Goal: Task Accomplishment & Management: Manage account settings

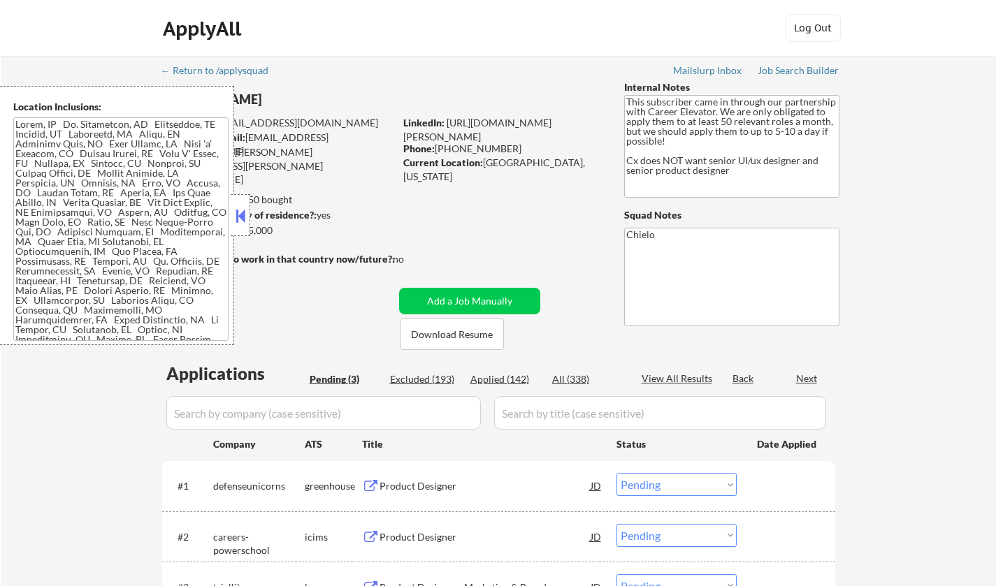
select select ""pending""
click at [238, 212] on button at bounding box center [240, 216] width 15 height 21
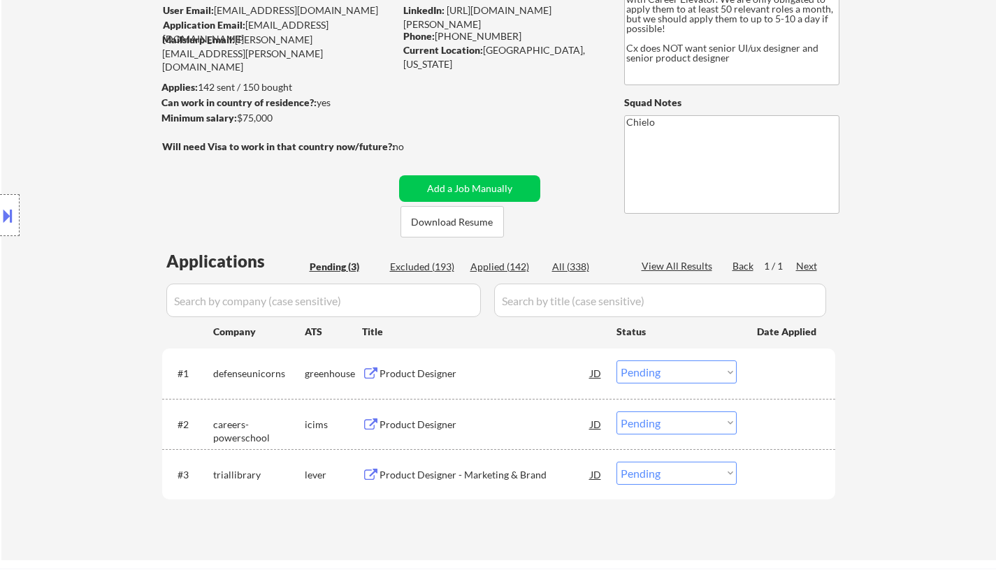
scroll to position [140, 0]
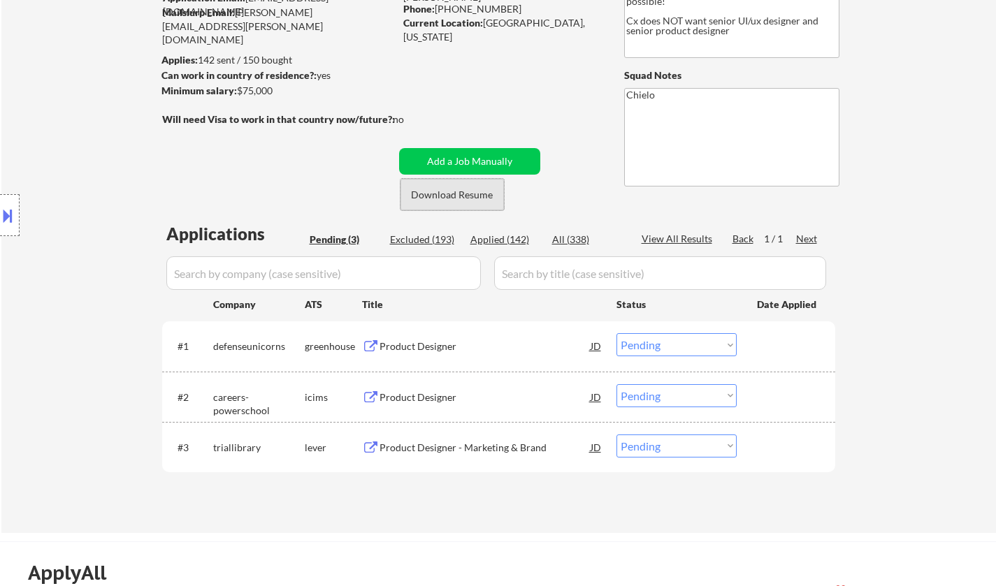
click at [441, 199] on button "Download Resume" at bounding box center [452, 194] width 103 height 31
click at [397, 350] on div "Product Designer" at bounding box center [485, 347] width 211 height 14
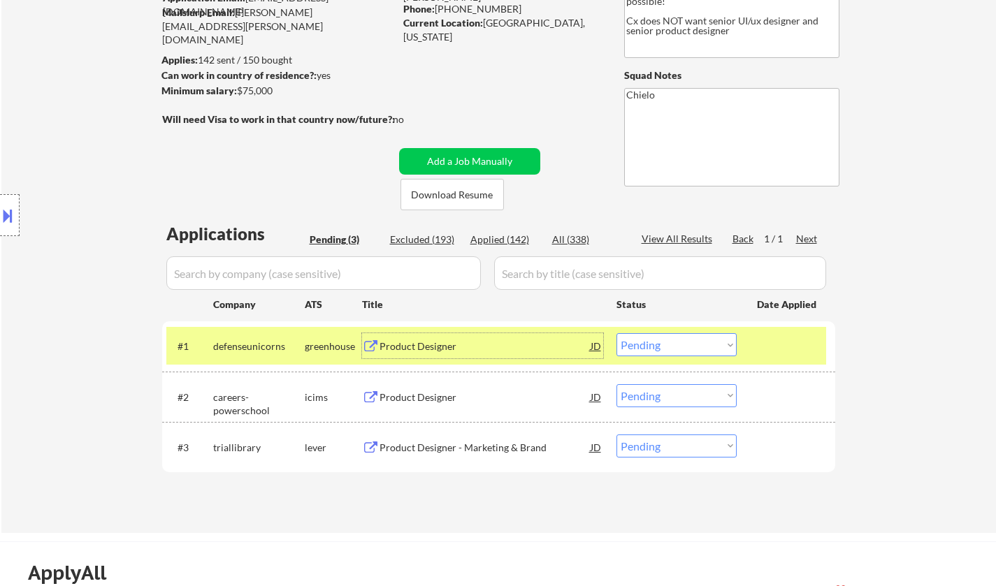
click at [434, 448] on div "Product Designer - Marketing & Brand" at bounding box center [485, 448] width 211 height 14
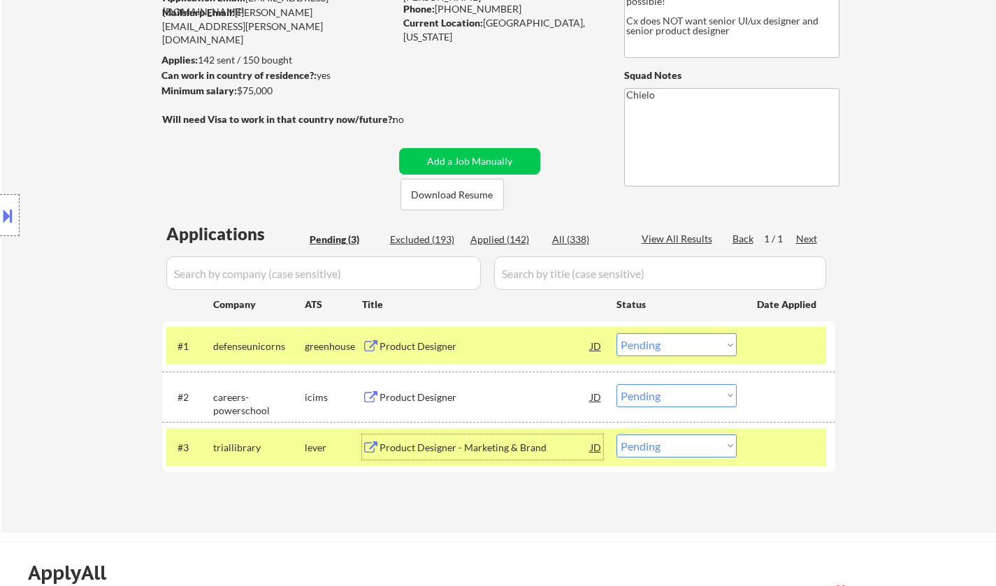
click at [423, 398] on div "Product Designer" at bounding box center [485, 398] width 211 height 14
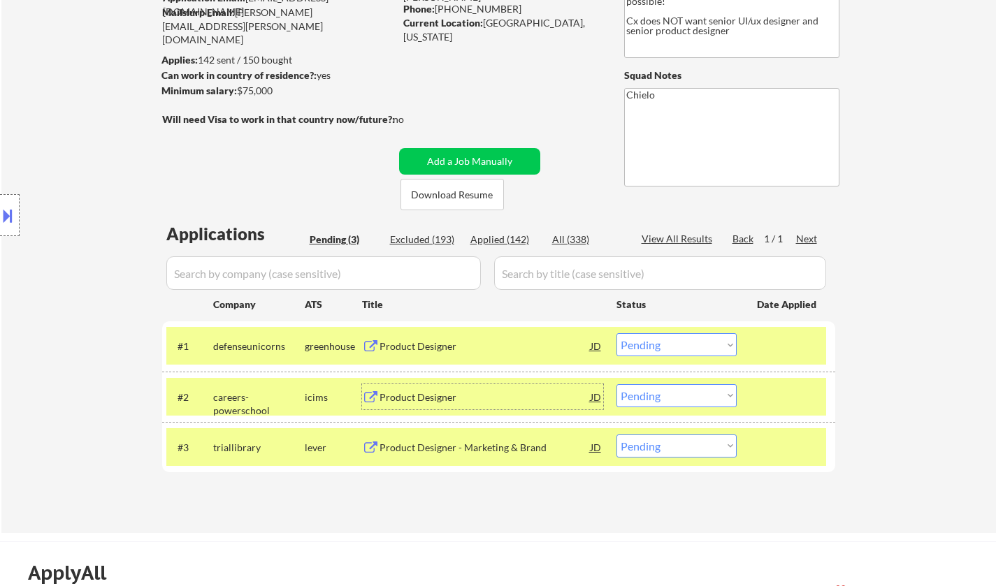
click at [646, 454] on select "Choose an option... Pending Applied Excluded (Questions) Excluded (Expired) Exc…" at bounding box center [677, 446] width 120 height 23
select select ""applied""
click at [617, 435] on select "Choose an option... Pending Applied Excluded (Questions) Excluded (Expired) Exc…" at bounding box center [677, 446] width 120 height 23
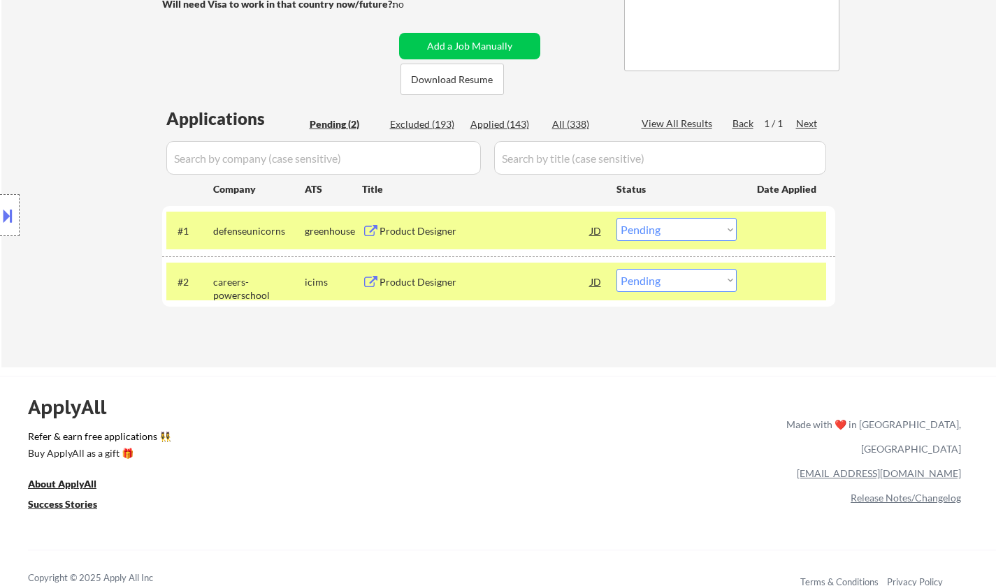
scroll to position [280, 0]
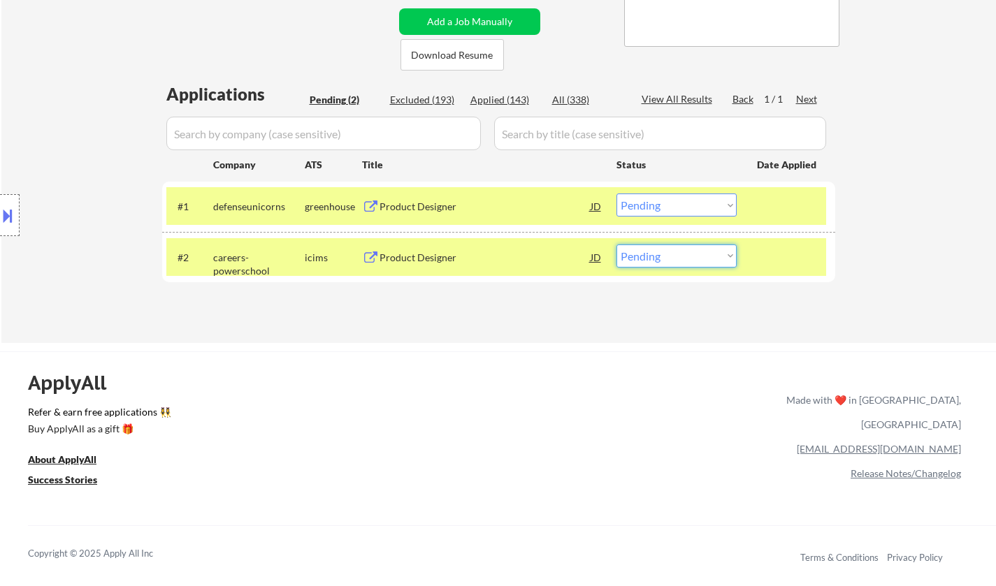
click at [670, 259] on select "Choose an option... Pending Applied Excluded (Questions) Excluded (Expired) Exc…" at bounding box center [677, 256] width 120 height 23
select select ""applied""
click at [617, 245] on select "Choose an option... Pending Applied Excluded (Questions) Excluded (Expired) Exc…" at bounding box center [677, 256] width 120 height 23
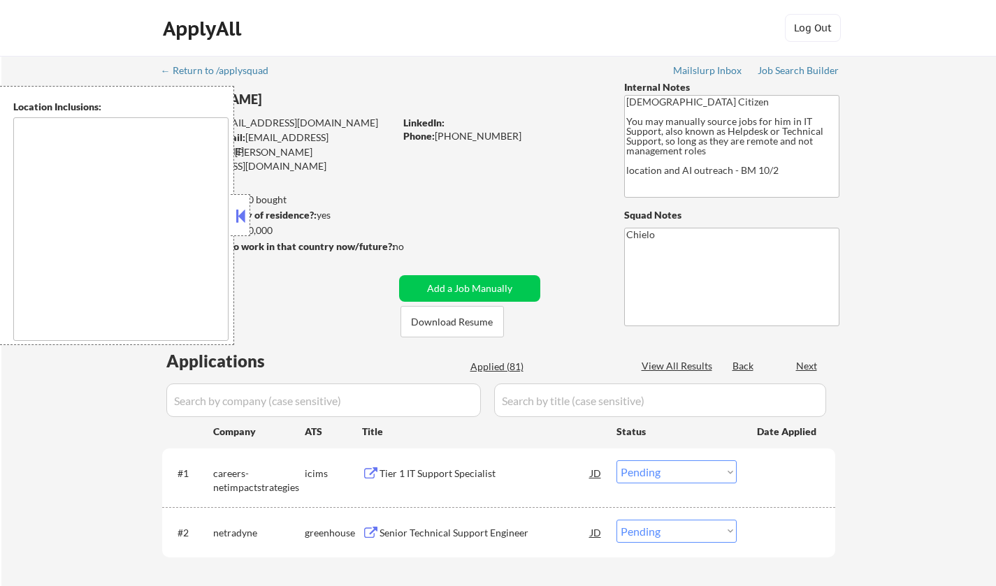
select select ""pending""
type textarea "[GEOGRAPHIC_DATA], [GEOGRAPHIC_DATA] [GEOGRAPHIC_DATA], [GEOGRAPHIC_DATA] [GEOG…"
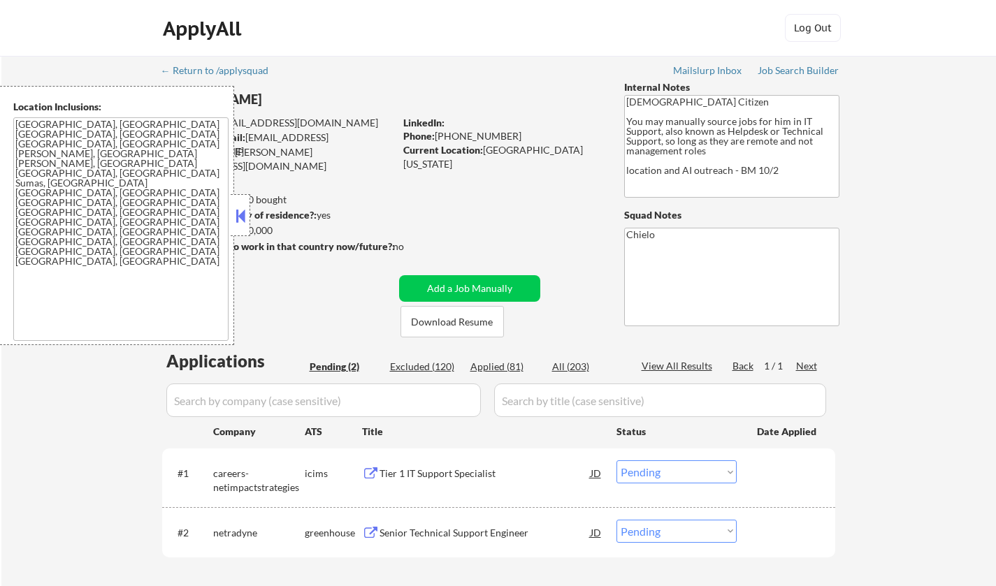
click at [245, 216] on button at bounding box center [240, 216] width 15 height 21
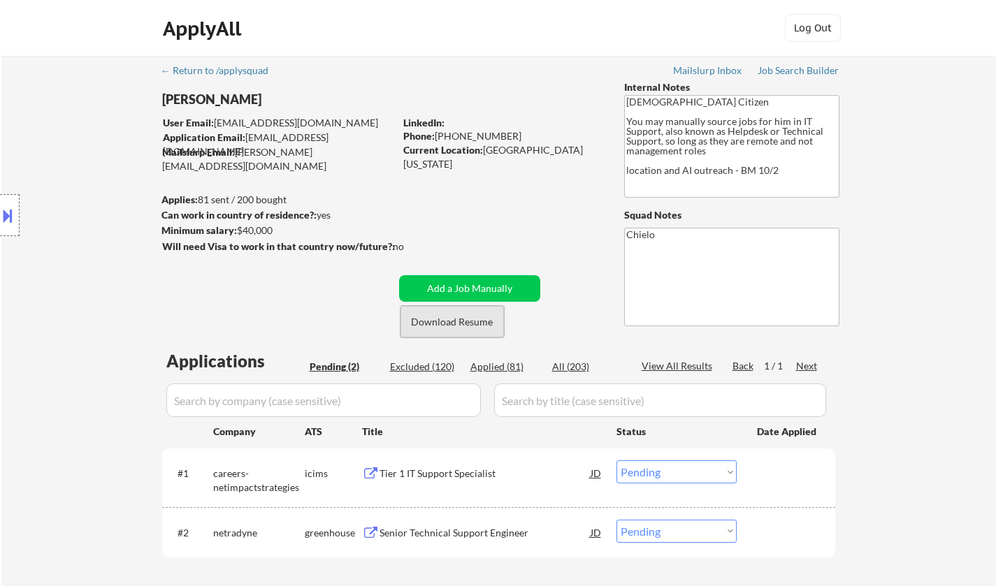
click at [450, 328] on button "Download Resume" at bounding box center [452, 321] width 103 height 31
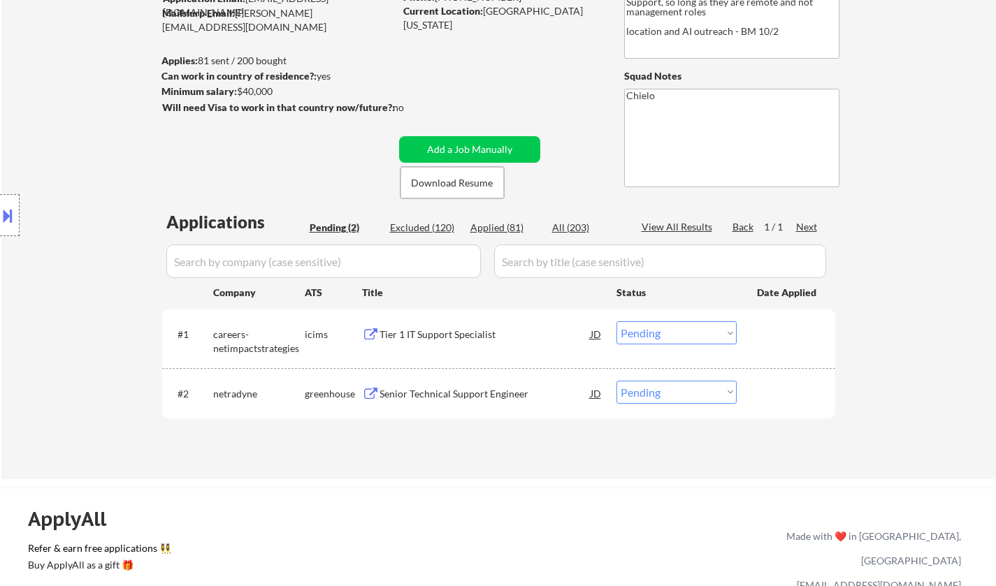
scroll to position [140, 0]
click at [462, 384] on div "Senior Technical Support Engineer" at bounding box center [485, 392] width 211 height 25
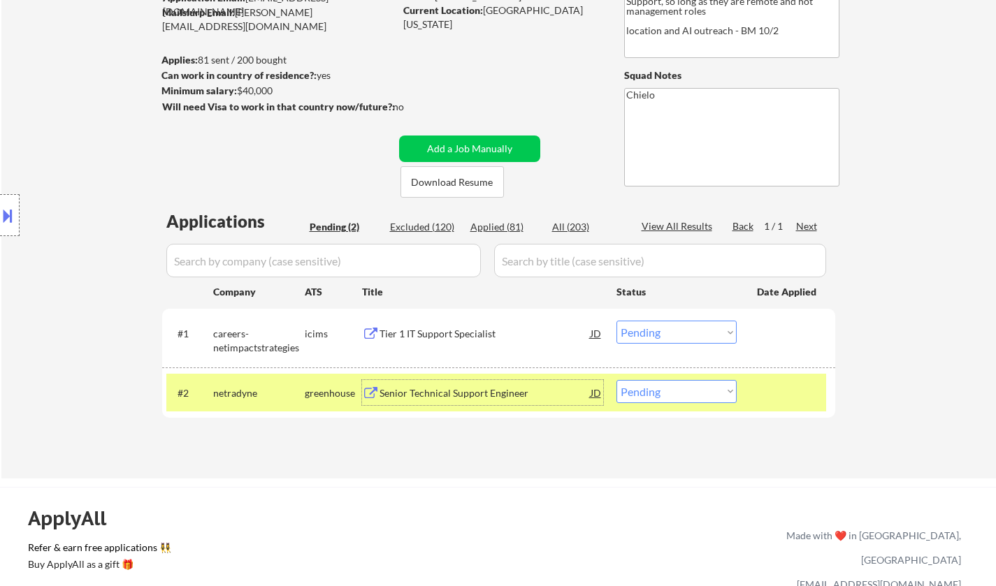
drag, startPoint x: 661, startPoint y: 392, endPoint x: 667, endPoint y: 398, distance: 8.4
click at [661, 392] on select "Choose an option... Pending Applied Excluded (Questions) Excluded (Expired) Exc…" at bounding box center [677, 391] width 120 height 23
select select ""excluded__bad_match_""
click at [617, 380] on select "Choose an option... Pending Applied Excluded (Questions) Excluded (Expired) Exc…" at bounding box center [677, 391] width 120 height 23
click at [431, 338] on div "Tier 1 IT Support Specialist" at bounding box center [485, 334] width 211 height 14
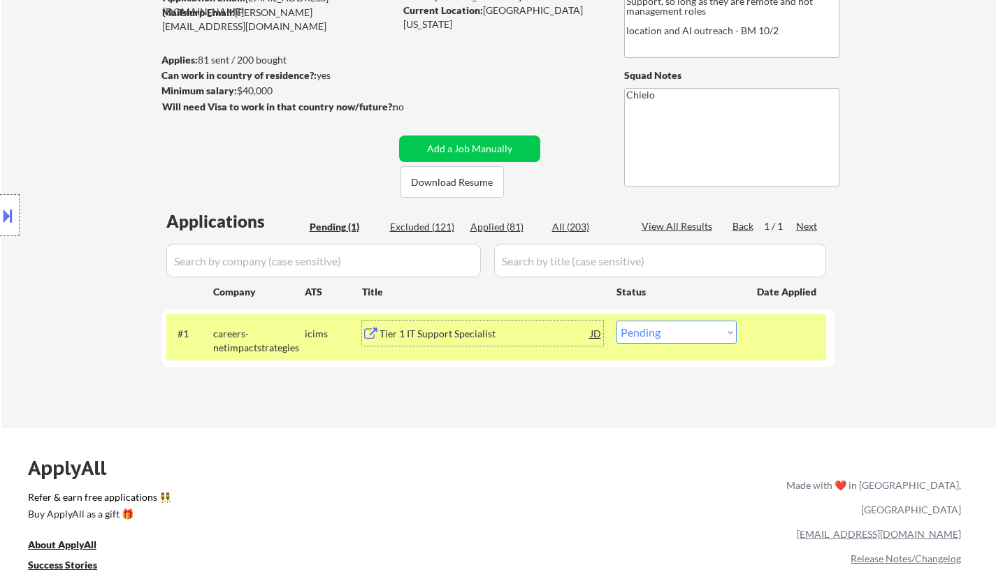
drag, startPoint x: 658, startPoint y: 329, endPoint x: 689, endPoint y: 340, distance: 33.2
click at [664, 329] on select "Choose an option... Pending Applied Excluded (Questions) Excluded (Expired) Exc…" at bounding box center [677, 332] width 120 height 23
select select ""excluded__expired_""
click at [617, 321] on select "Choose an option... Pending Applied Excluded (Questions) Excluded (Expired) Exc…" at bounding box center [677, 332] width 120 height 23
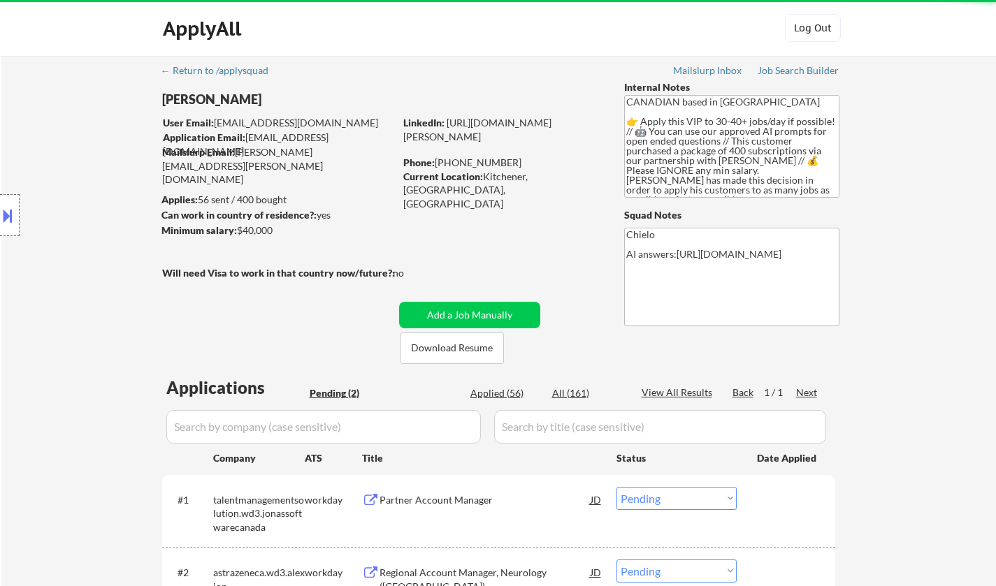
select select ""pending""
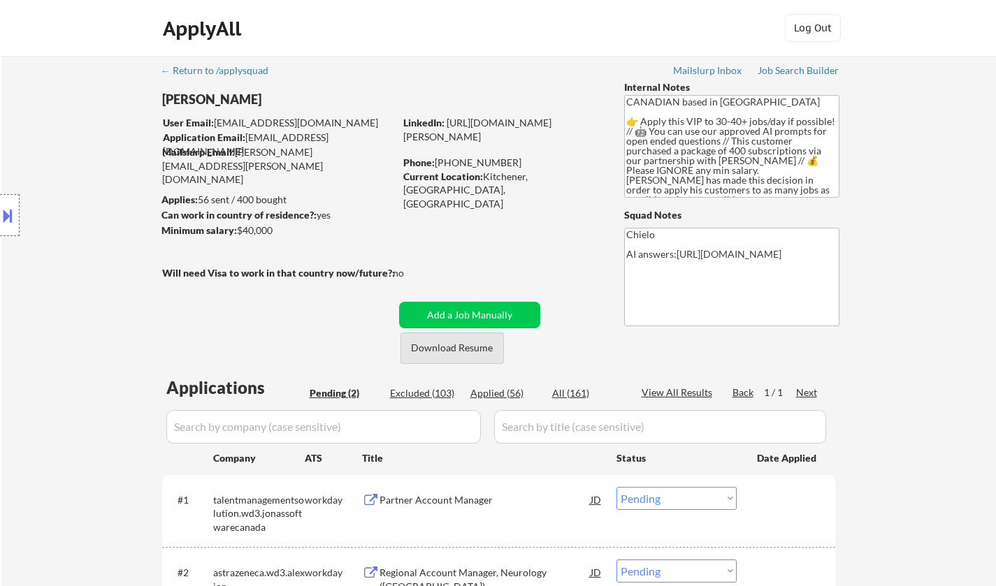
click at [458, 348] on button "Download Resume" at bounding box center [452, 348] width 103 height 31
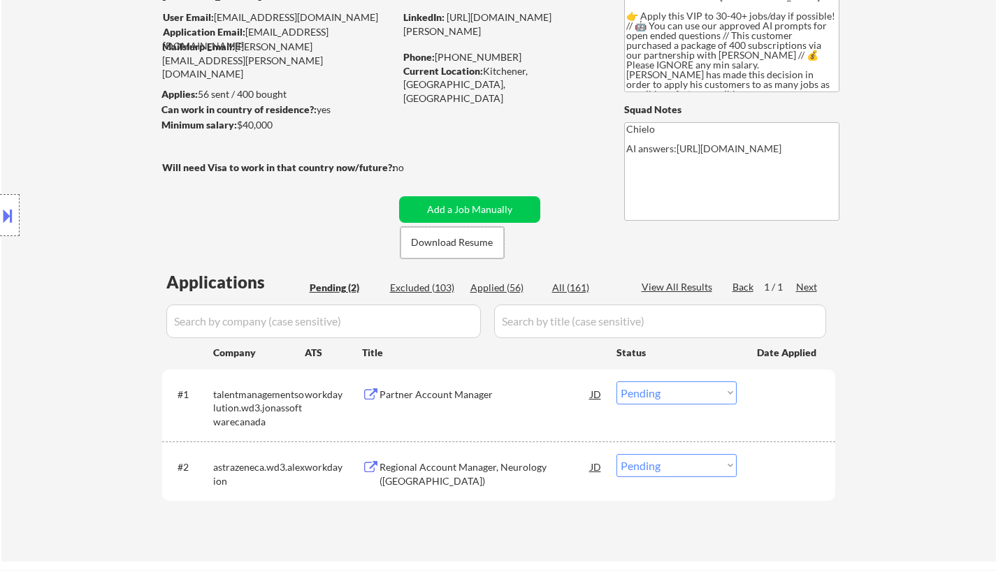
scroll to position [210, 0]
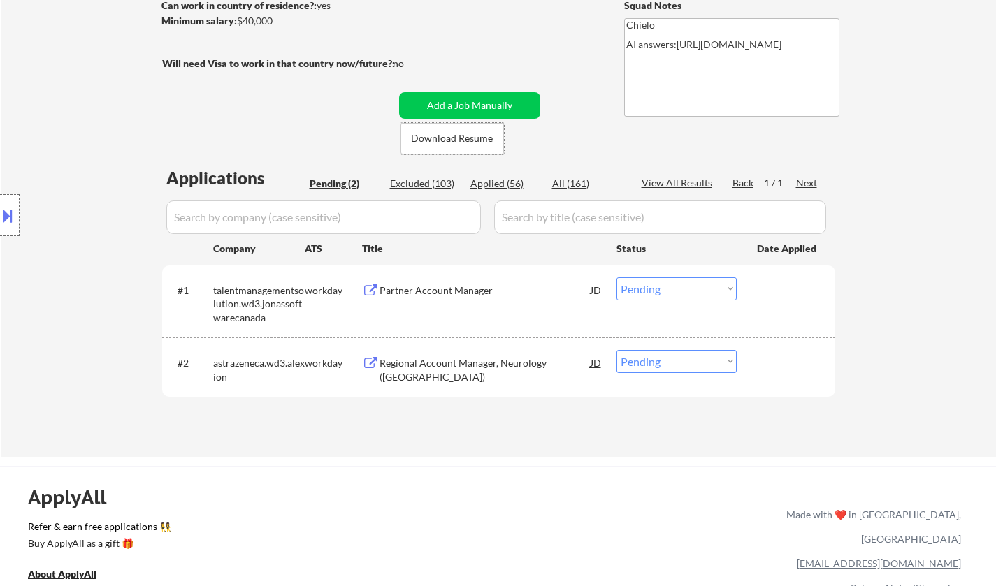
click at [433, 288] on div "Partner Account Manager" at bounding box center [485, 291] width 211 height 14
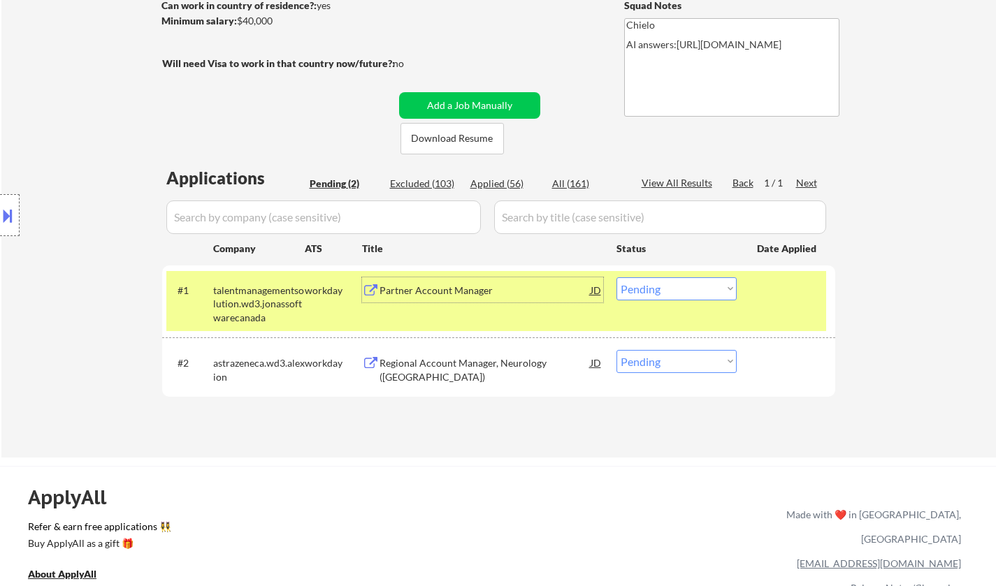
click at [458, 293] on div "Partner Account Manager" at bounding box center [485, 291] width 211 height 14
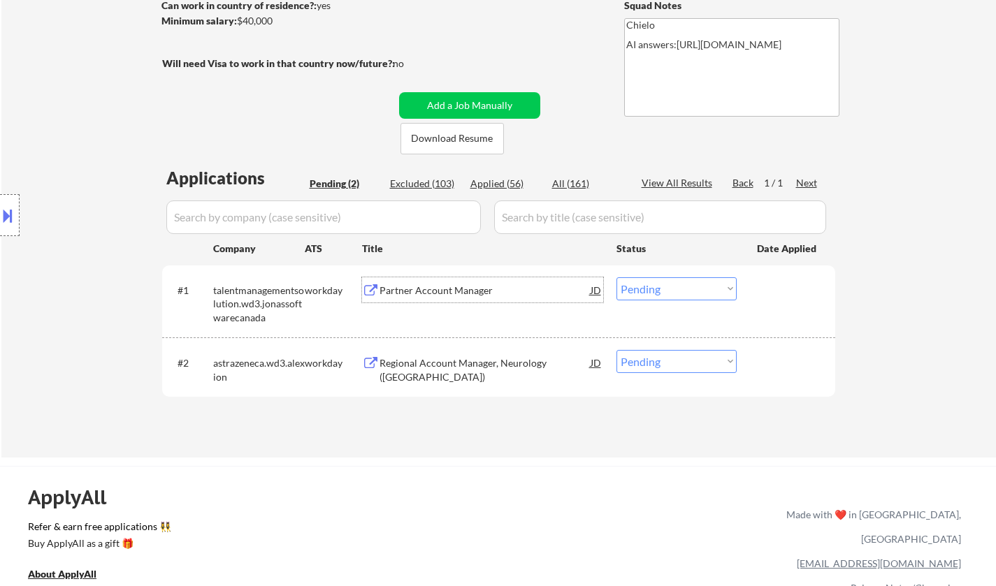
click at [685, 289] on select "Choose an option... Pending Applied Excluded (Questions) Excluded (Expired) Exc…" at bounding box center [677, 289] width 120 height 23
click at [617, 278] on select "Choose an option... Pending Applied Excluded (Questions) Excluded (Expired) Exc…" at bounding box center [677, 289] width 120 height 23
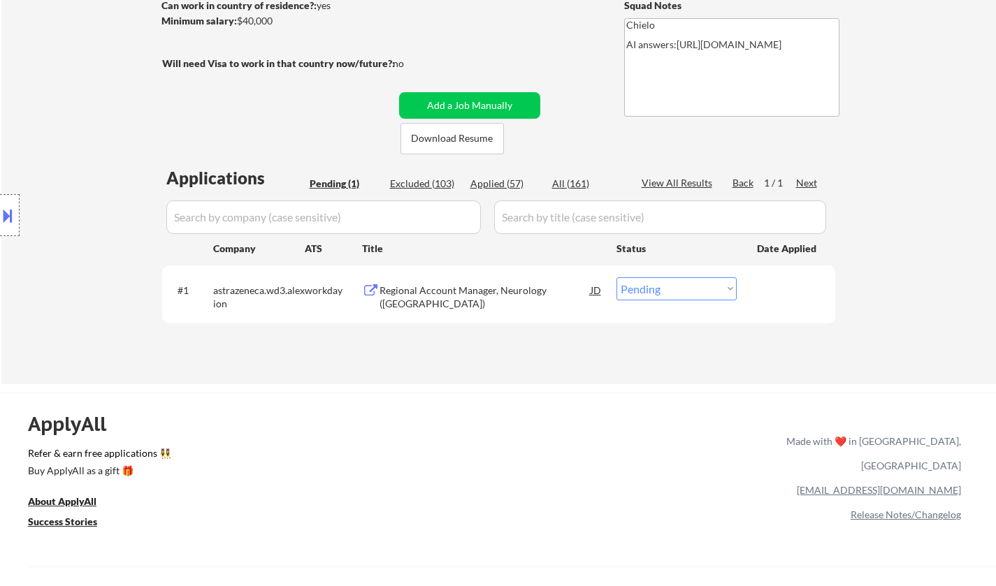
click at [506, 290] on div "Regional Account Manager, Neurology (Ontario)" at bounding box center [485, 297] width 211 height 27
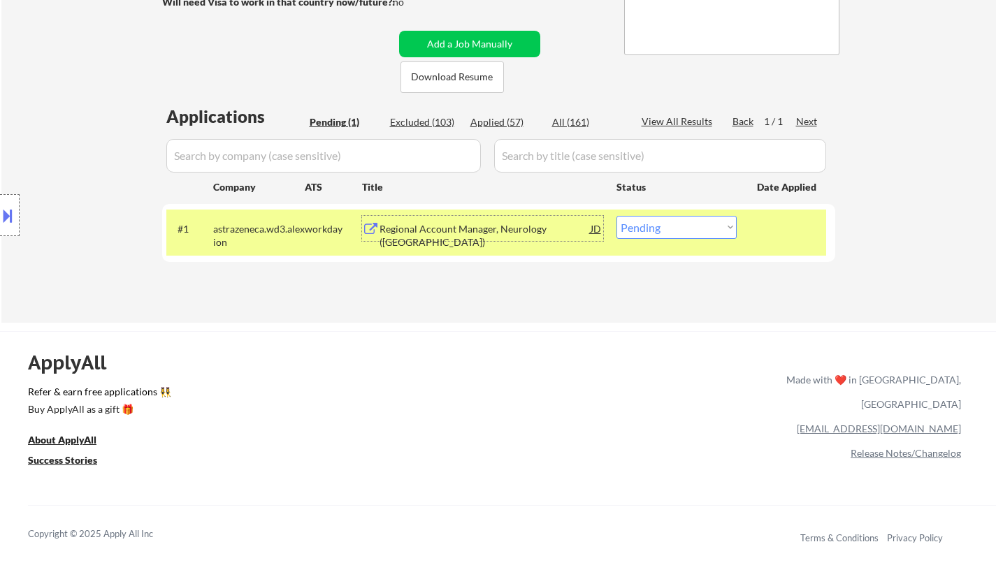
scroll to position [280, 0]
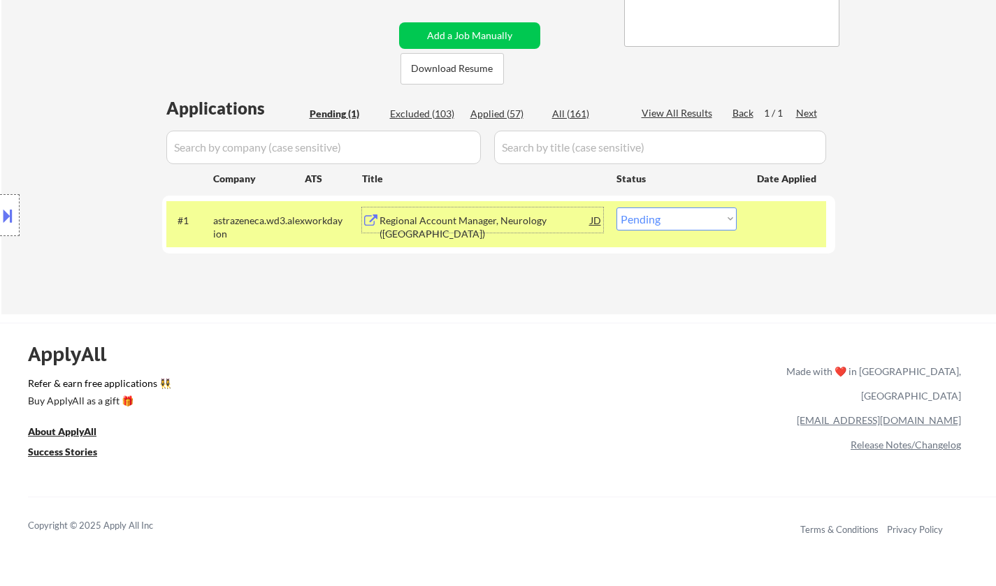
click at [675, 220] on select "Choose an option... Pending Applied Excluded (Questions) Excluded (Expired) Exc…" at bounding box center [677, 219] width 120 height 23
select select ""applied""
click at [617, 208] on select "Choose an option... Pending Applied Excluded (Questions) Excluded (Expired) Exc…" at bounding box center [677, 219] width 120 height 23
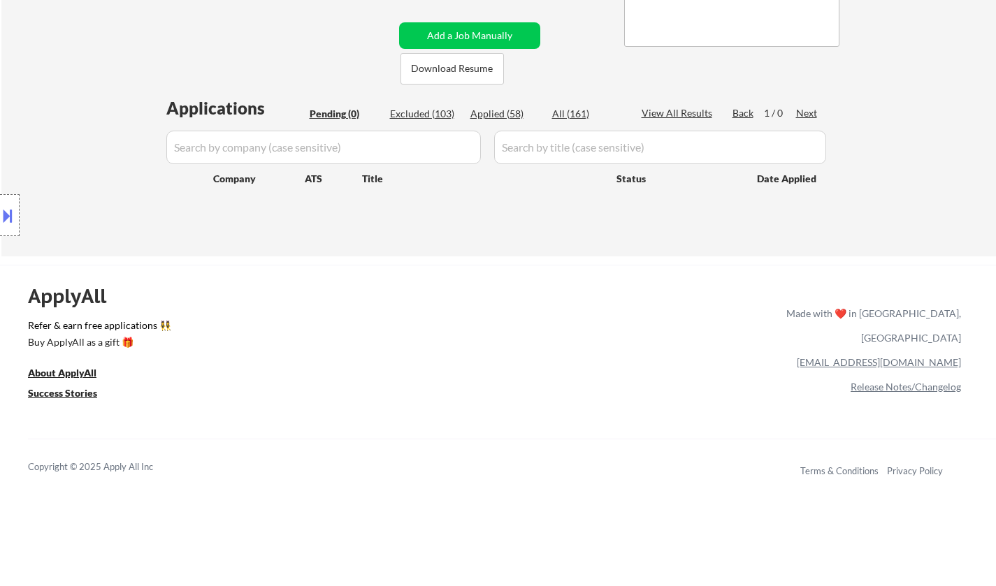
click at [502, 108] on div "Applied (58)" at bounding box center [505, 114] width 70 height 14
select select ""applied""
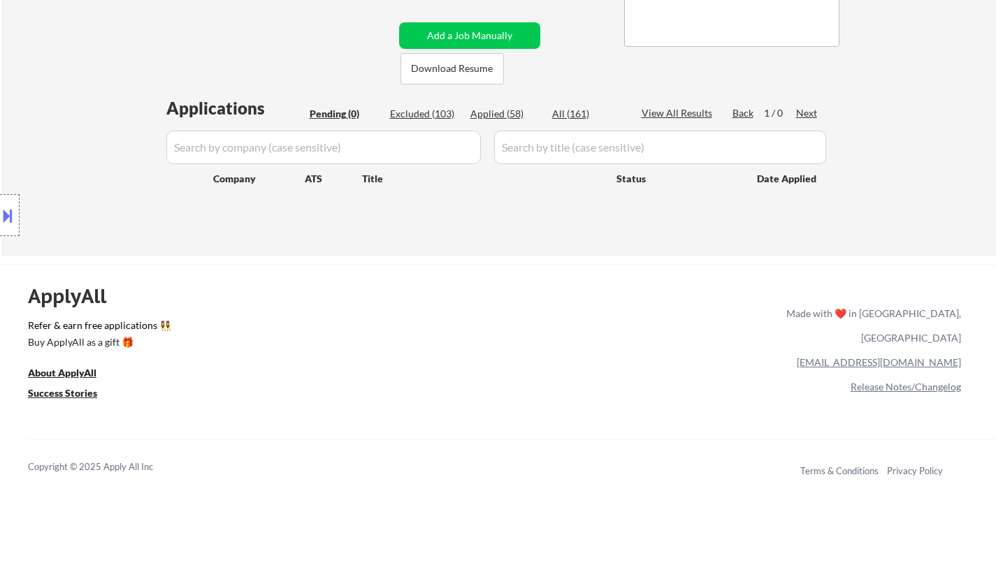
select select ""applied""
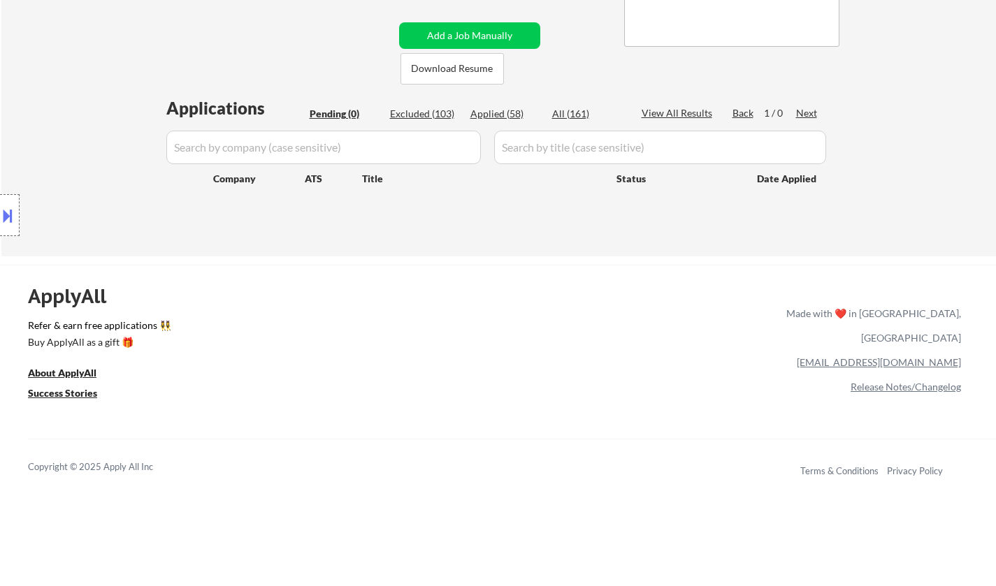
select select ""applied""
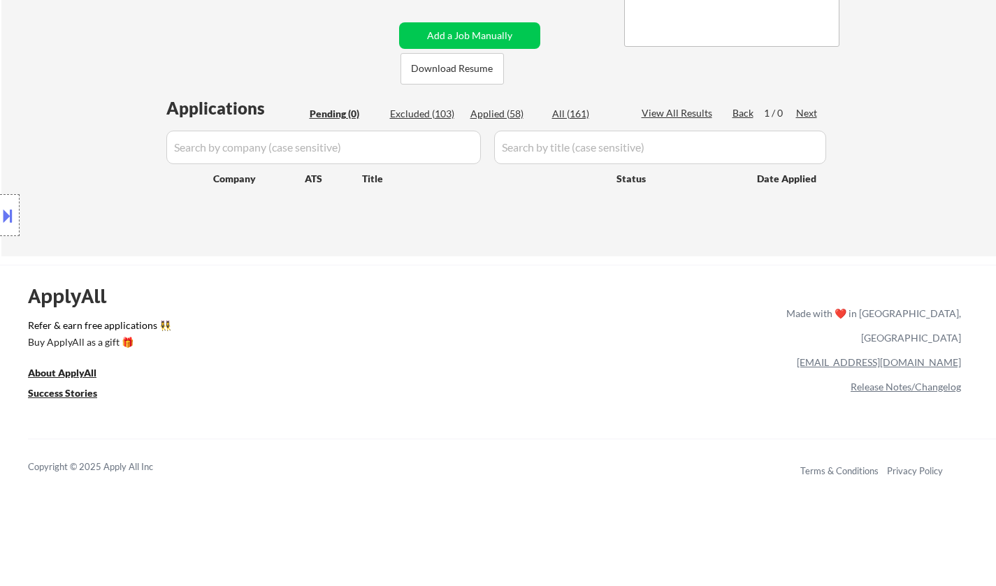
select select ""applied""
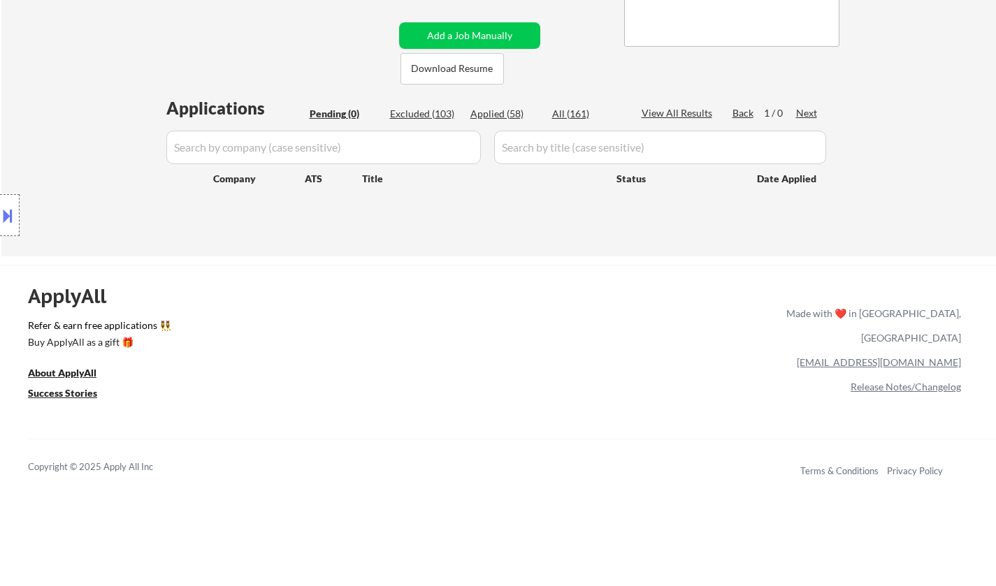
select select ""applied""
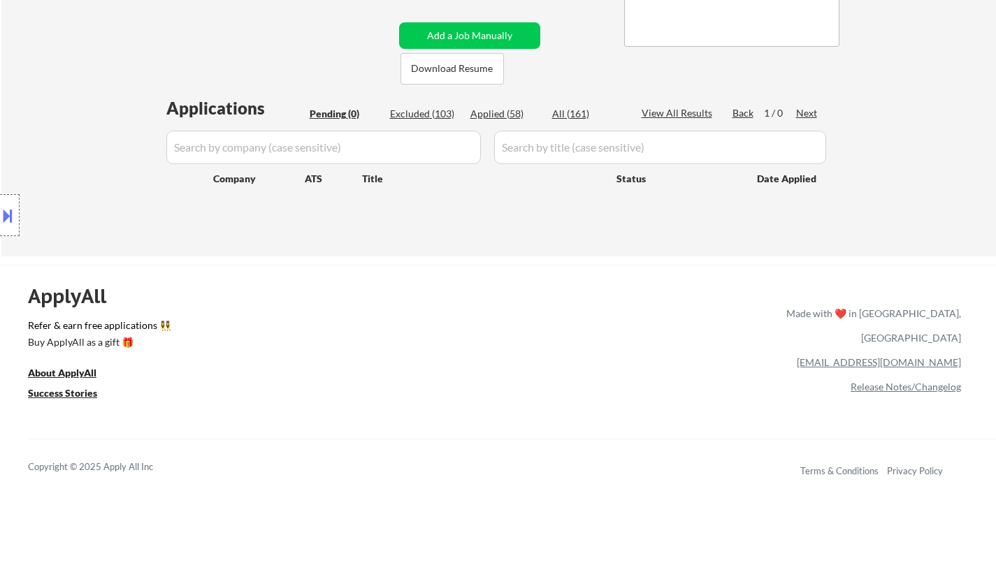
select select ""applied""
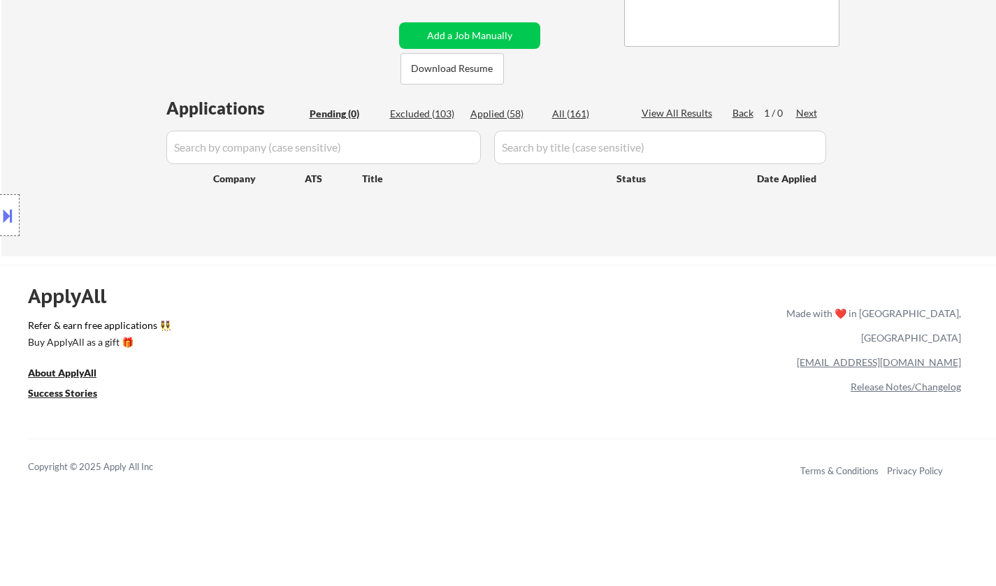
select select ""applied""
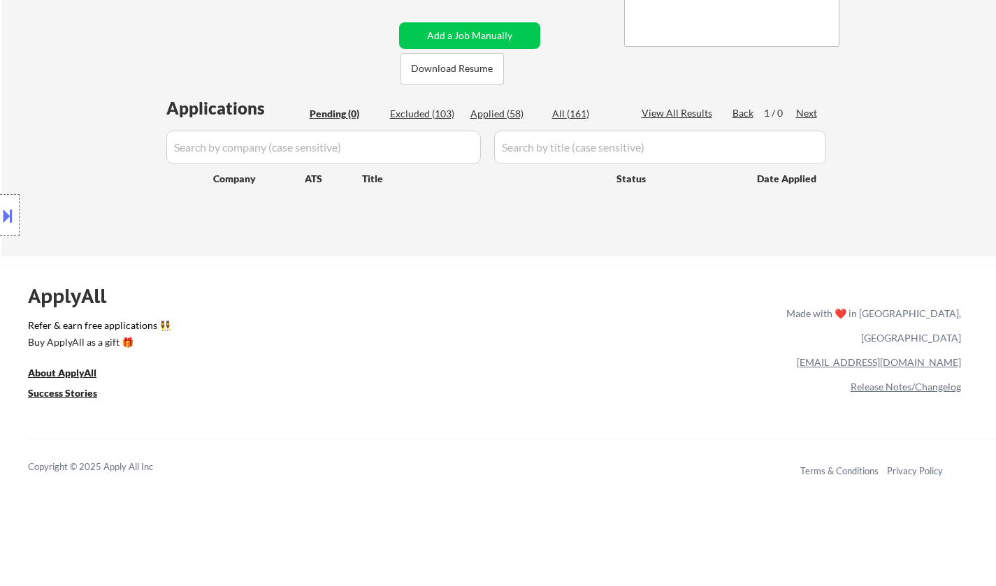
select select ""applied""
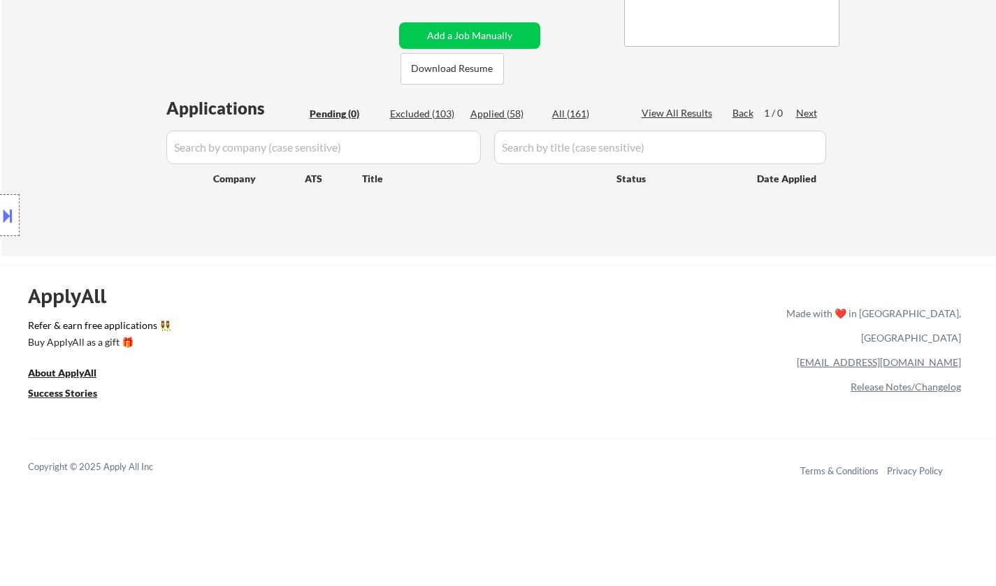
select select ""applied""
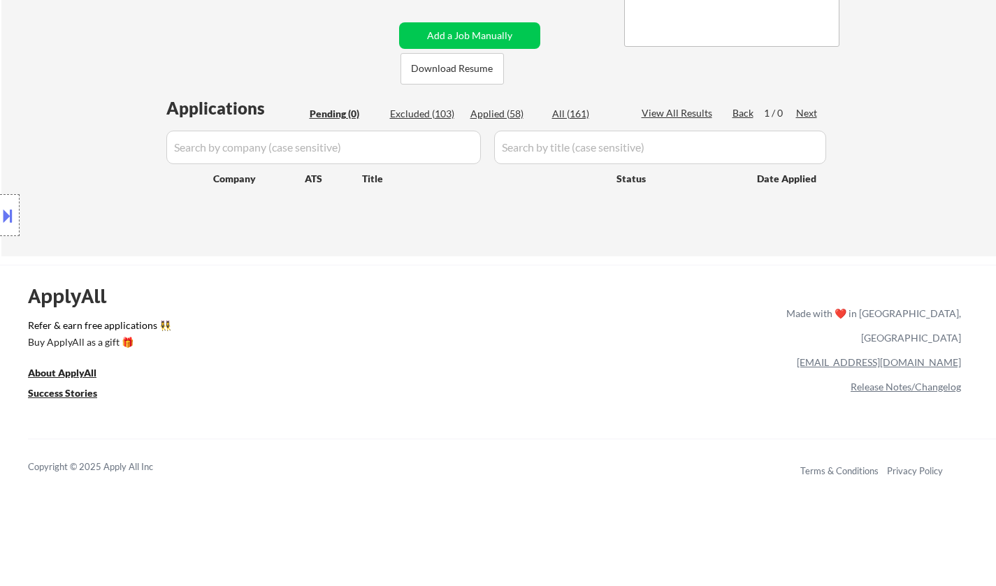
select select ""applied""
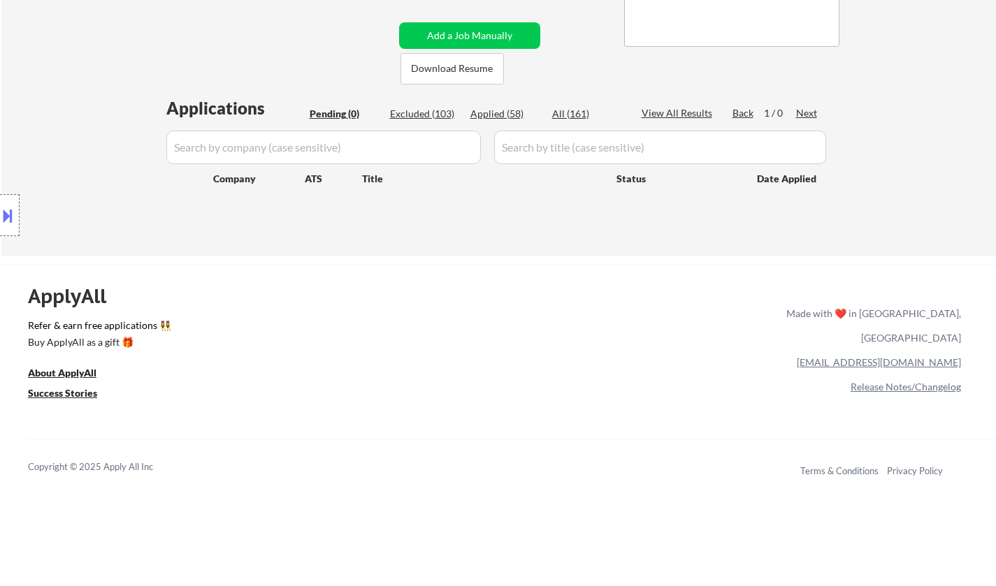
select select ""applied""
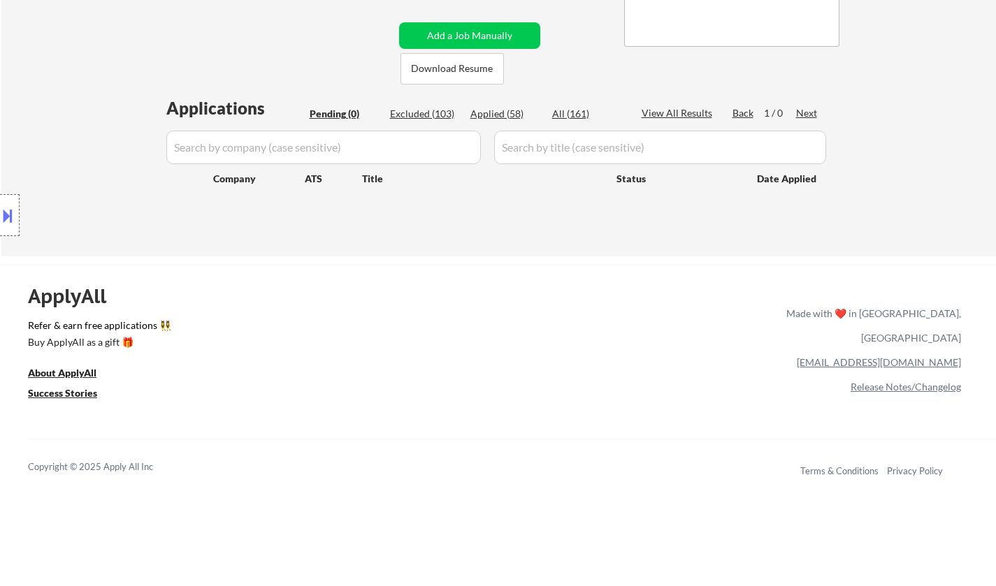
select select ""applied""
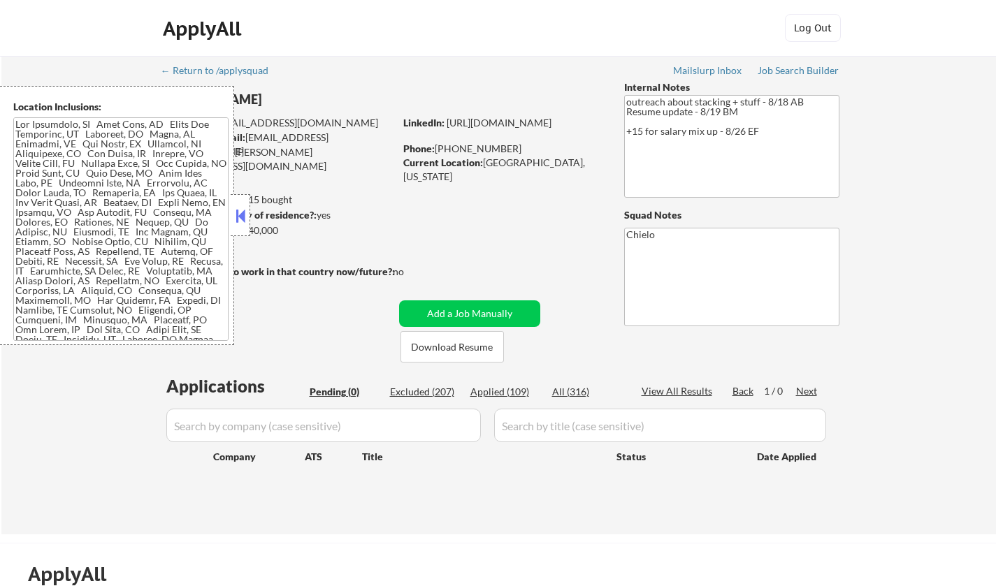
click at [234, 205] on div at bounding box center [241, 215] width 20 height 42
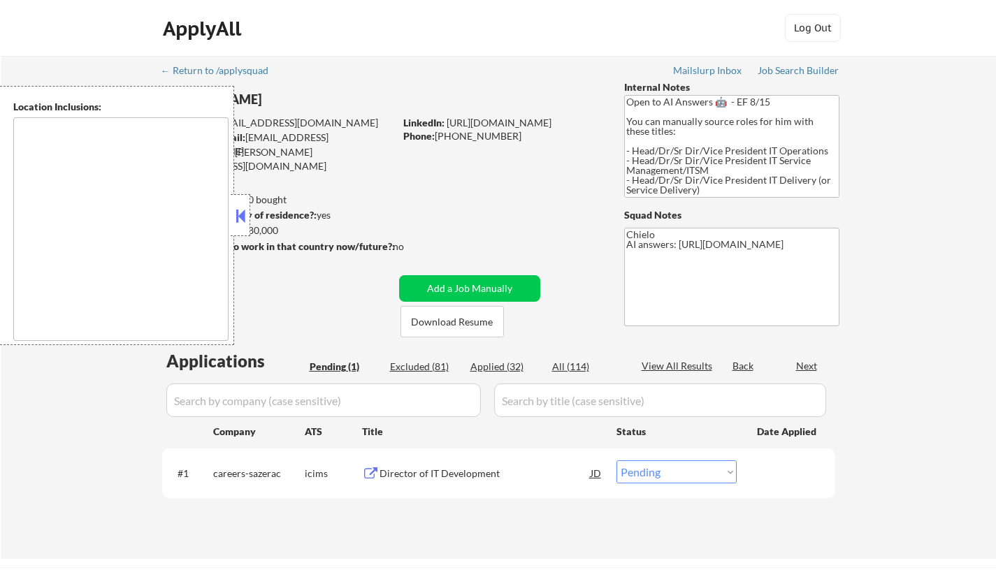
click at [242, 224] on button at bounding box center [240, 216] width 15 height 21
click at [452, 324] on button "Download Resume" at bounding box center [452, 321] width 103 height 31
click at [456, 471] on div "Director of IT Development" at bounding box center [485, 474] width 211 height 14
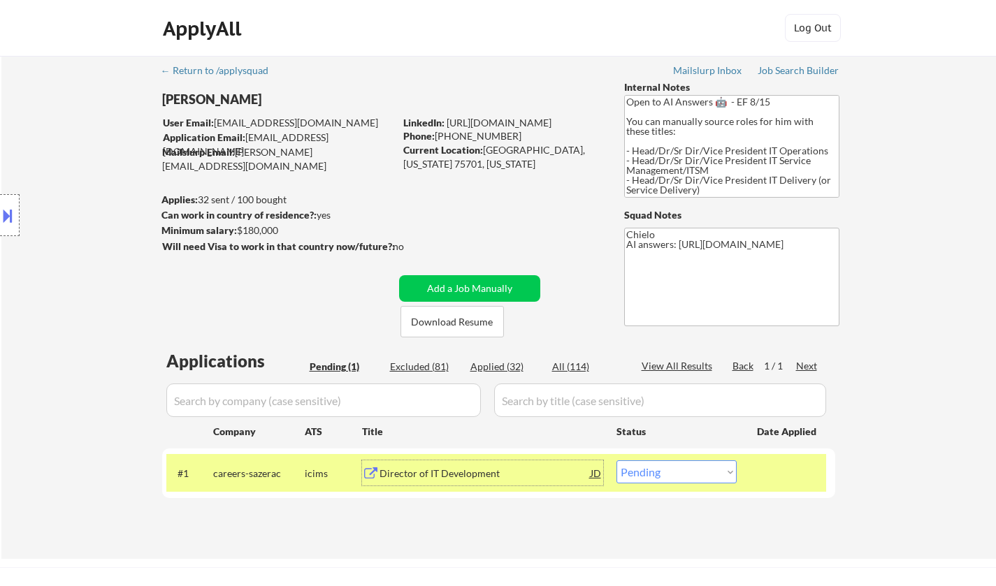
click at [685, 476] on select "Choose an option... Pending Applied Excluded (Questions) Excluded (Expired) Exc…" at bounding box center [677, 472] width 120 height 23
select select ""excluded""
click at [617, 461] on select "Choose an option... Pending Applied Excluded (Questions) Excluded (Expired) Exc…" at bounding box center [677, 472] width 120 height 23
